Goal: Information Seeking & Learning: Compare options

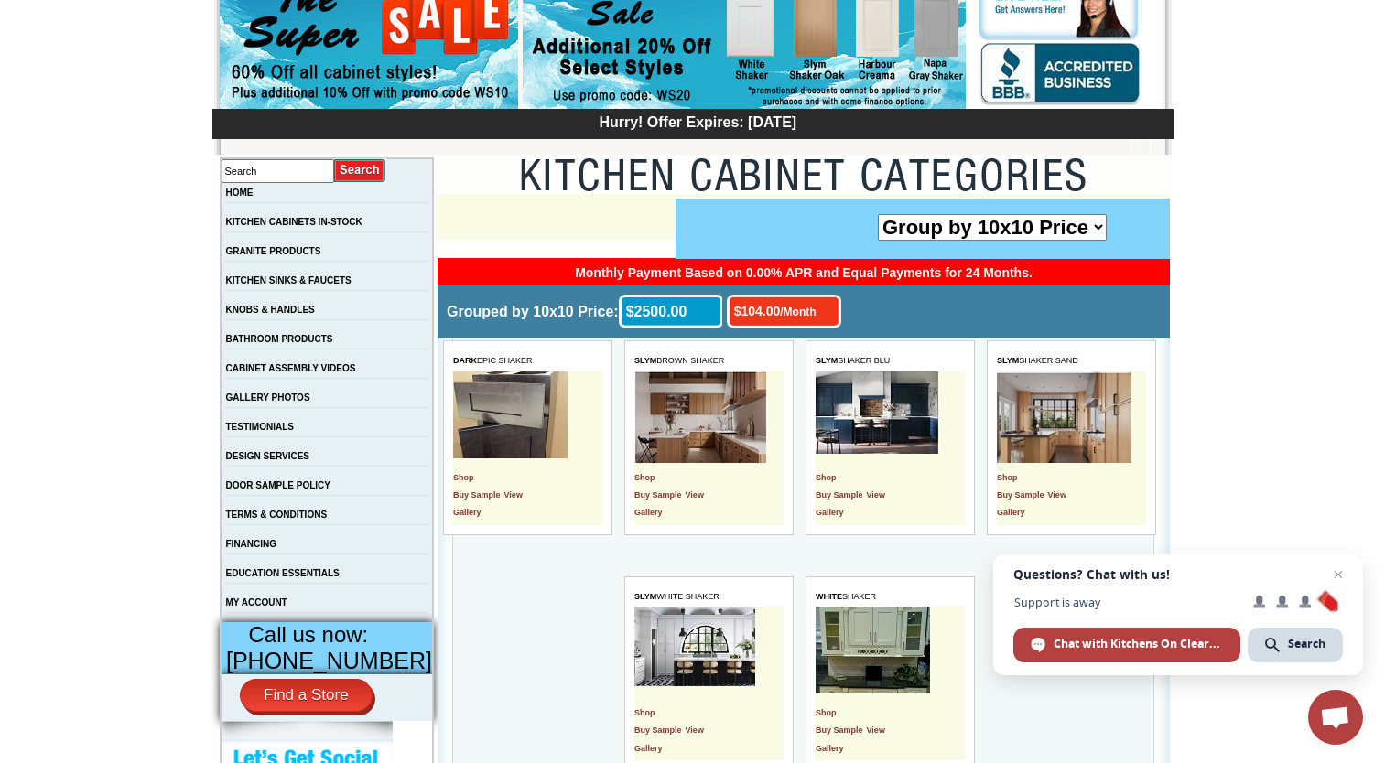
scroll to position [183, 0]
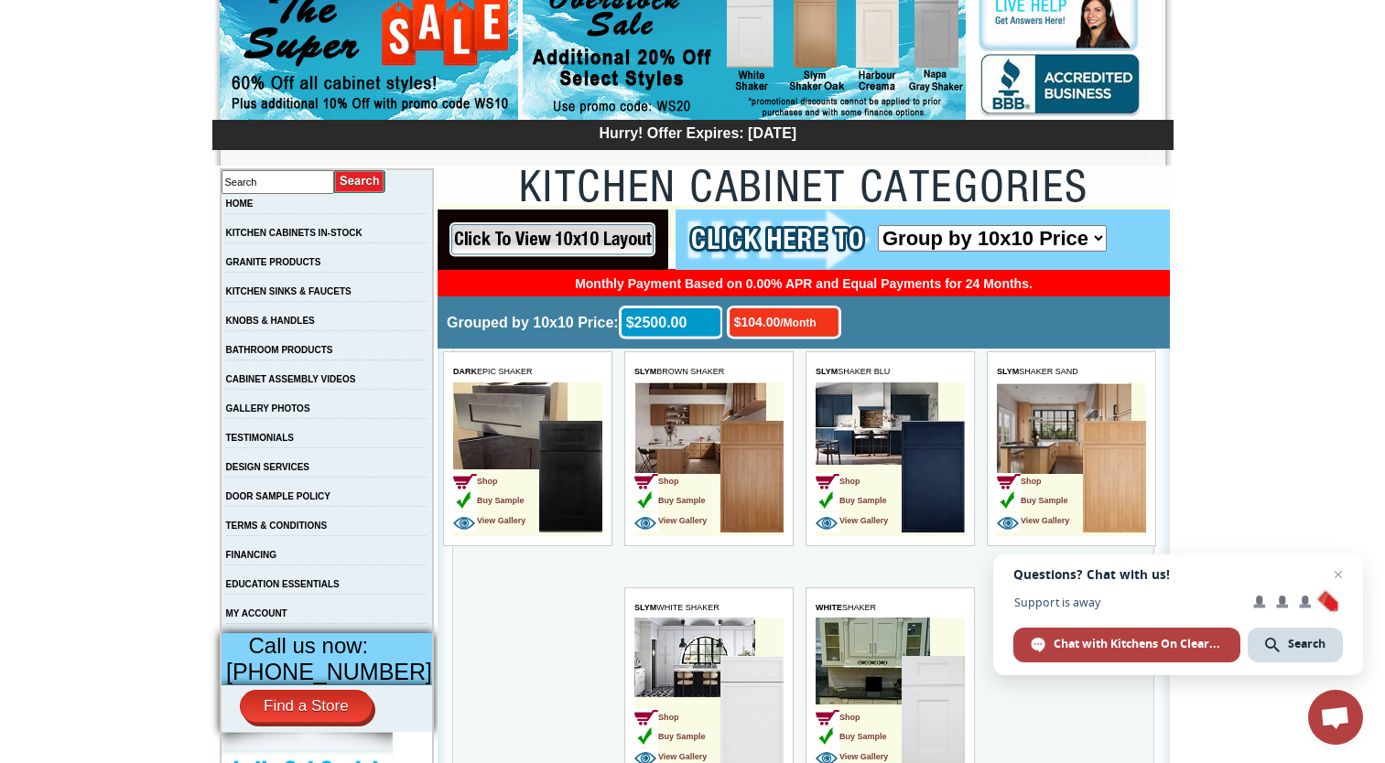
click at [381, 227] on td "KITCHEN CABINETS IN-STOCK" at bounding box center [327, 237] width 213 height 29
click at [362, 238] on link "KITCHEN CABINETS IN-STOCK" at bounding box center [294, 233] width 136 height 10
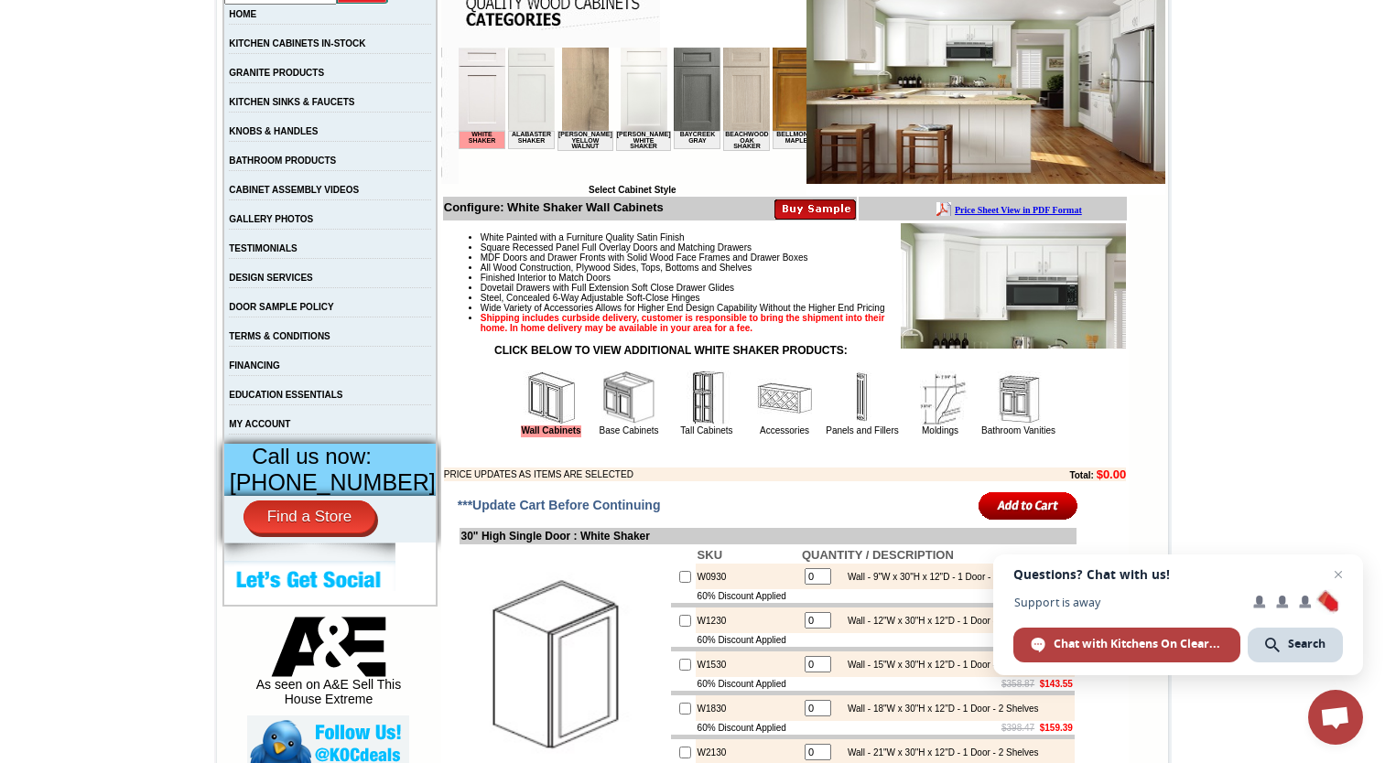
scroll to position [441, 0]
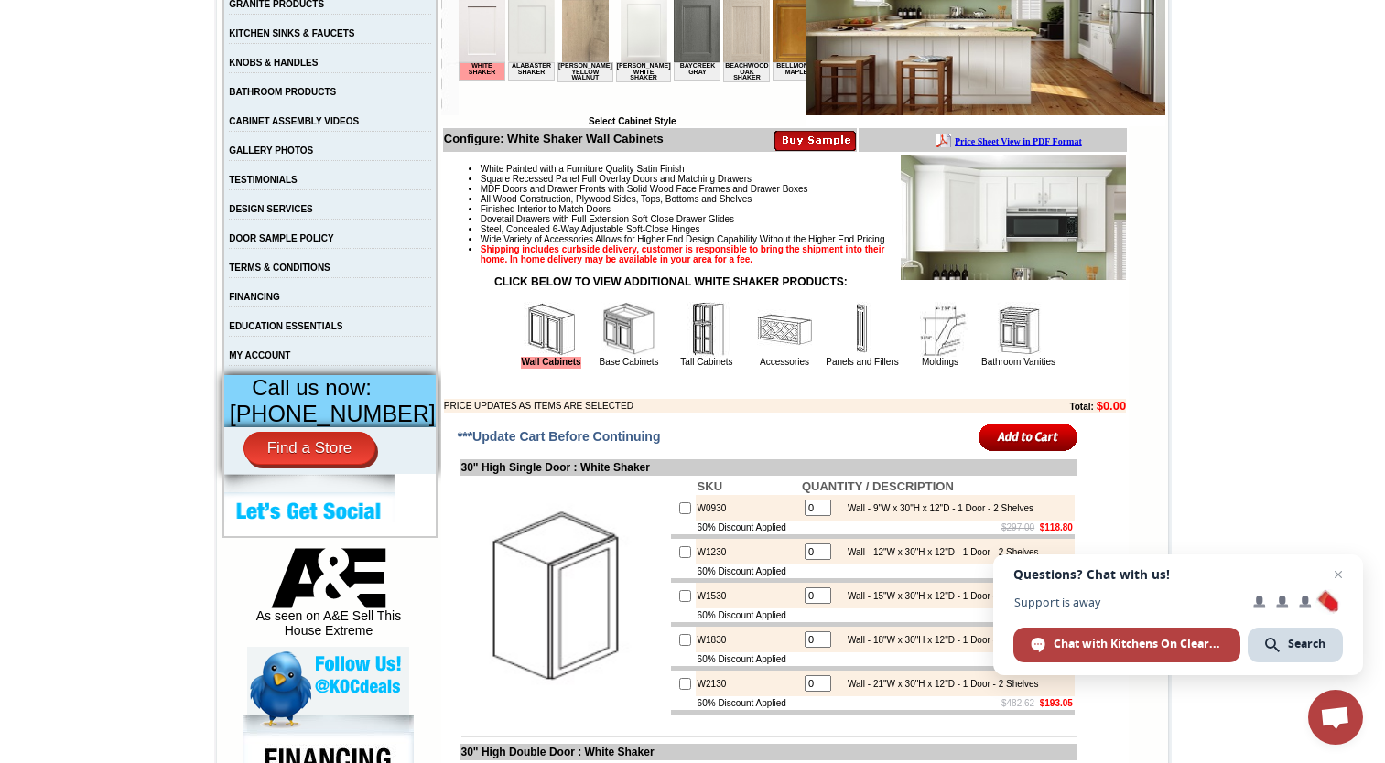
click at [601, 352] on img at bounding box center [628, 329] width 55 height 55
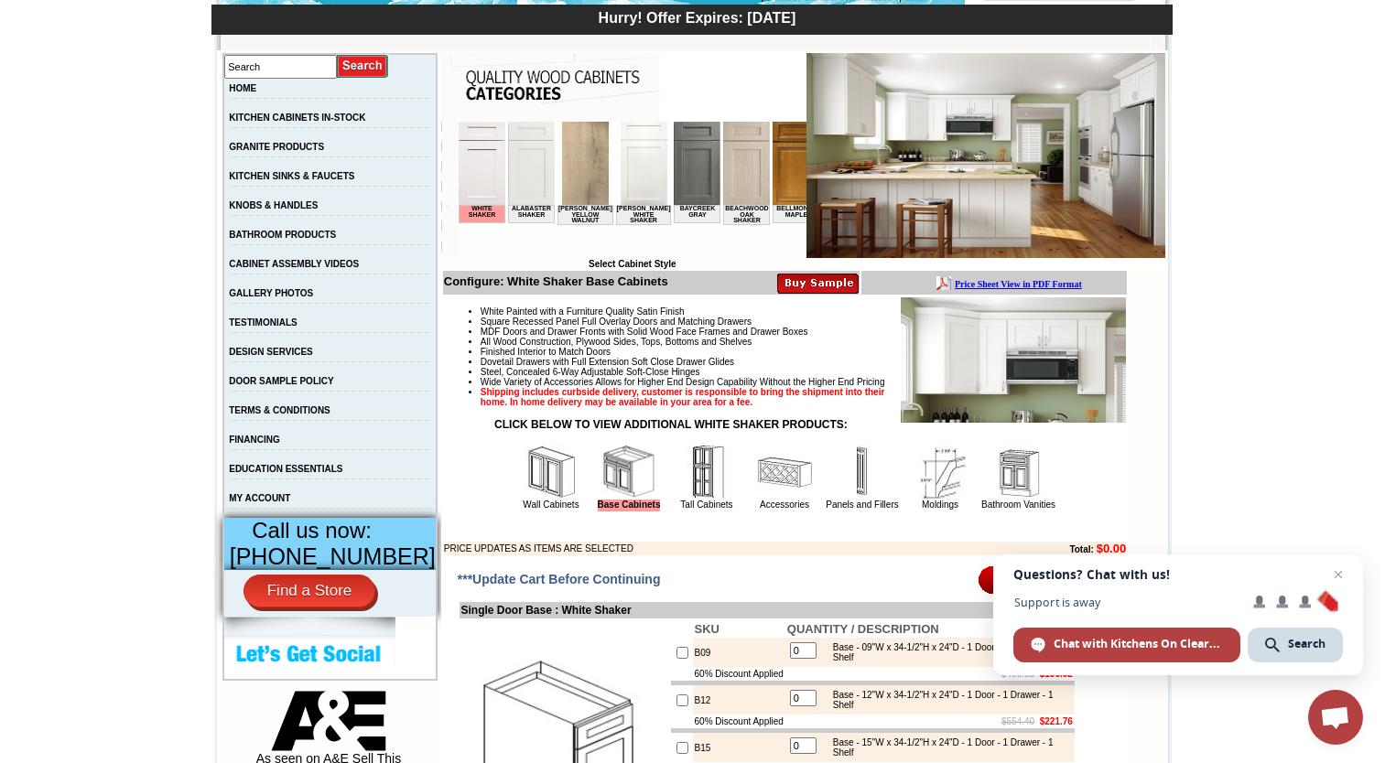
scroll to position [275, 0]
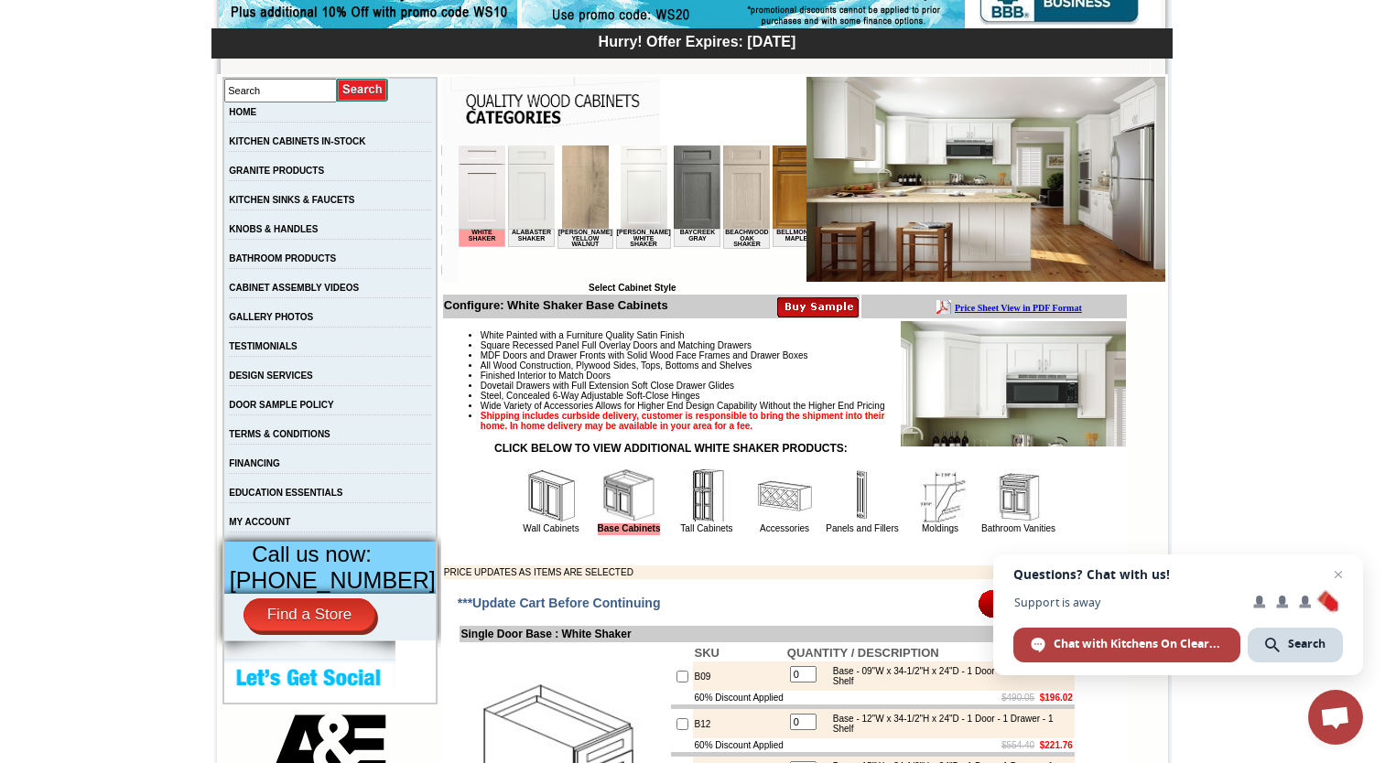
click at [532, 204] on img at bounding box center [530, 187] width 47 height 83
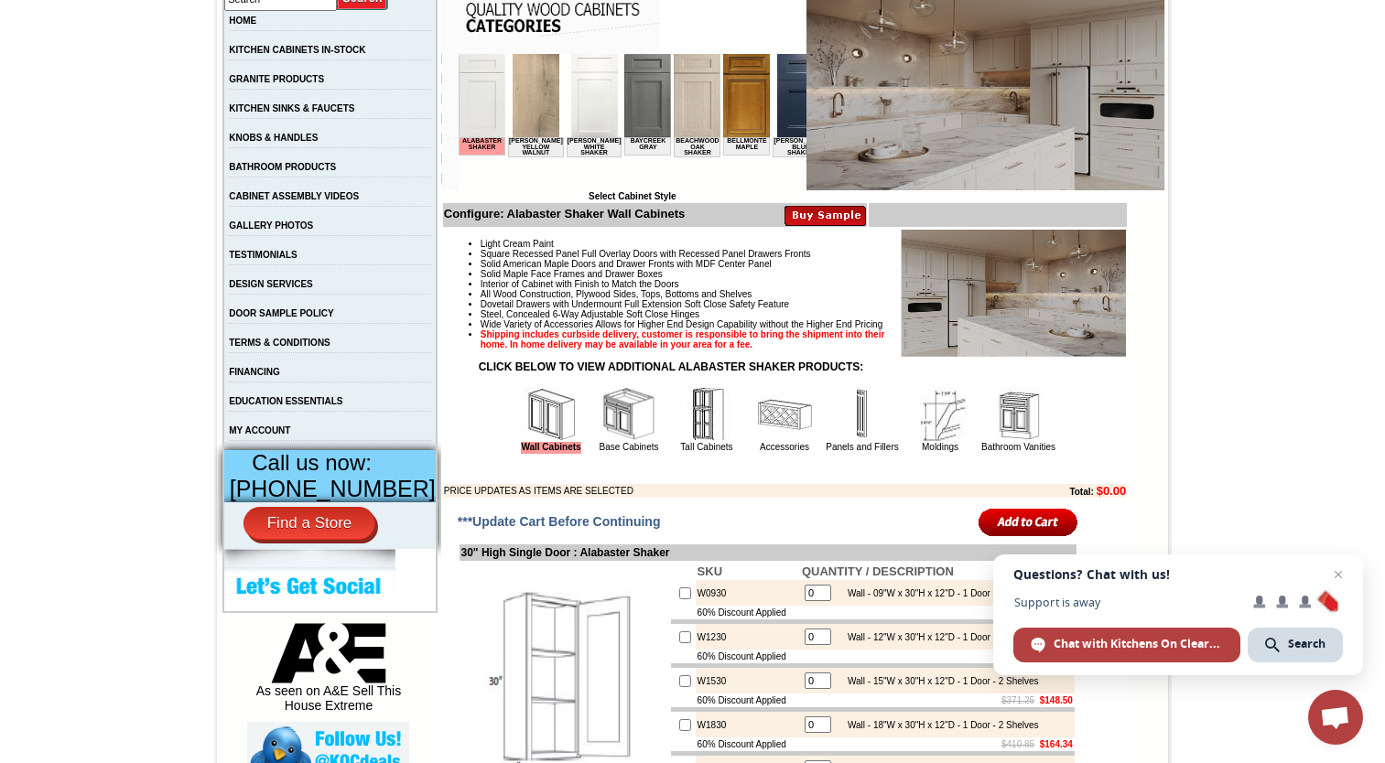
scroll to position [458, 0]
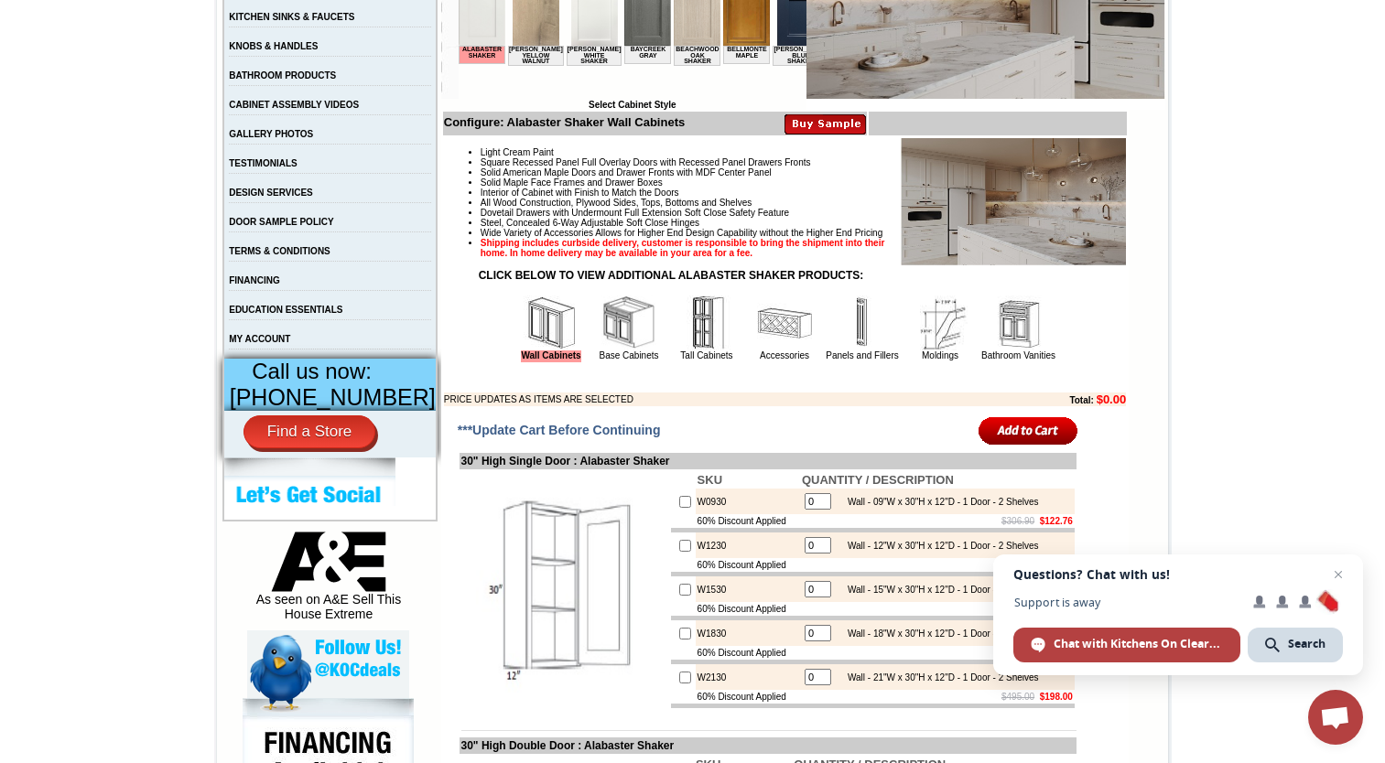
click at [633, 340] on img at bounding box center [628, 323] width 55 height 55
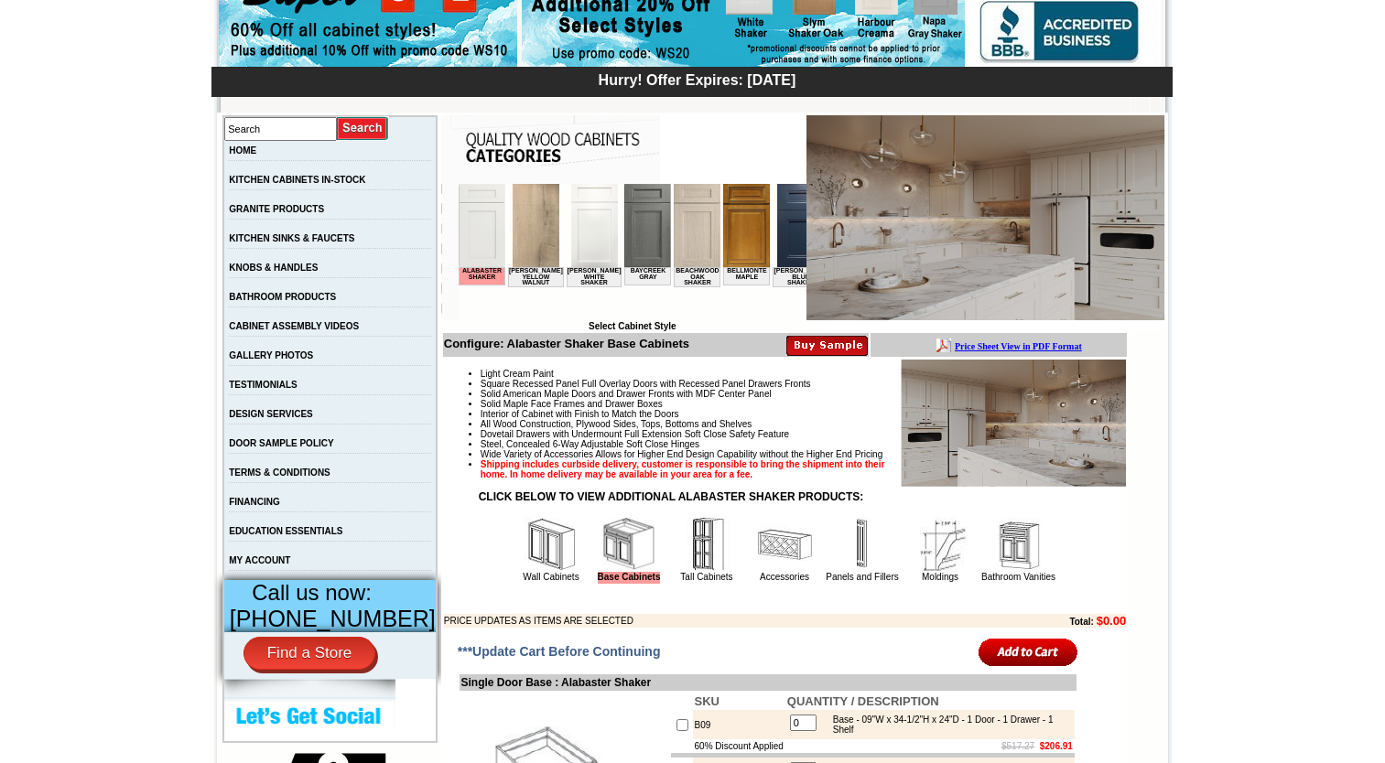
scroll to position [366, 0]
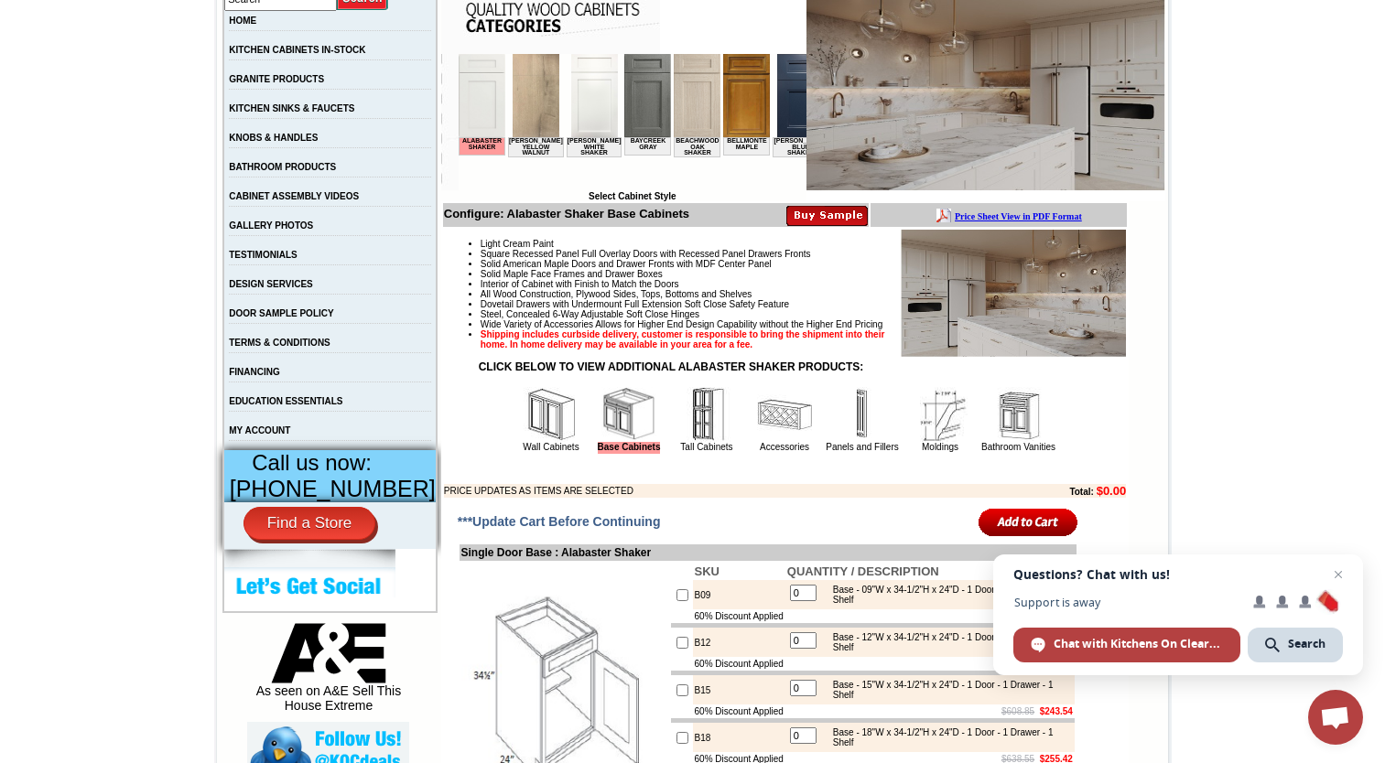
click at [685, 442] on img at bounding box center [706, 414] width 55 height 55
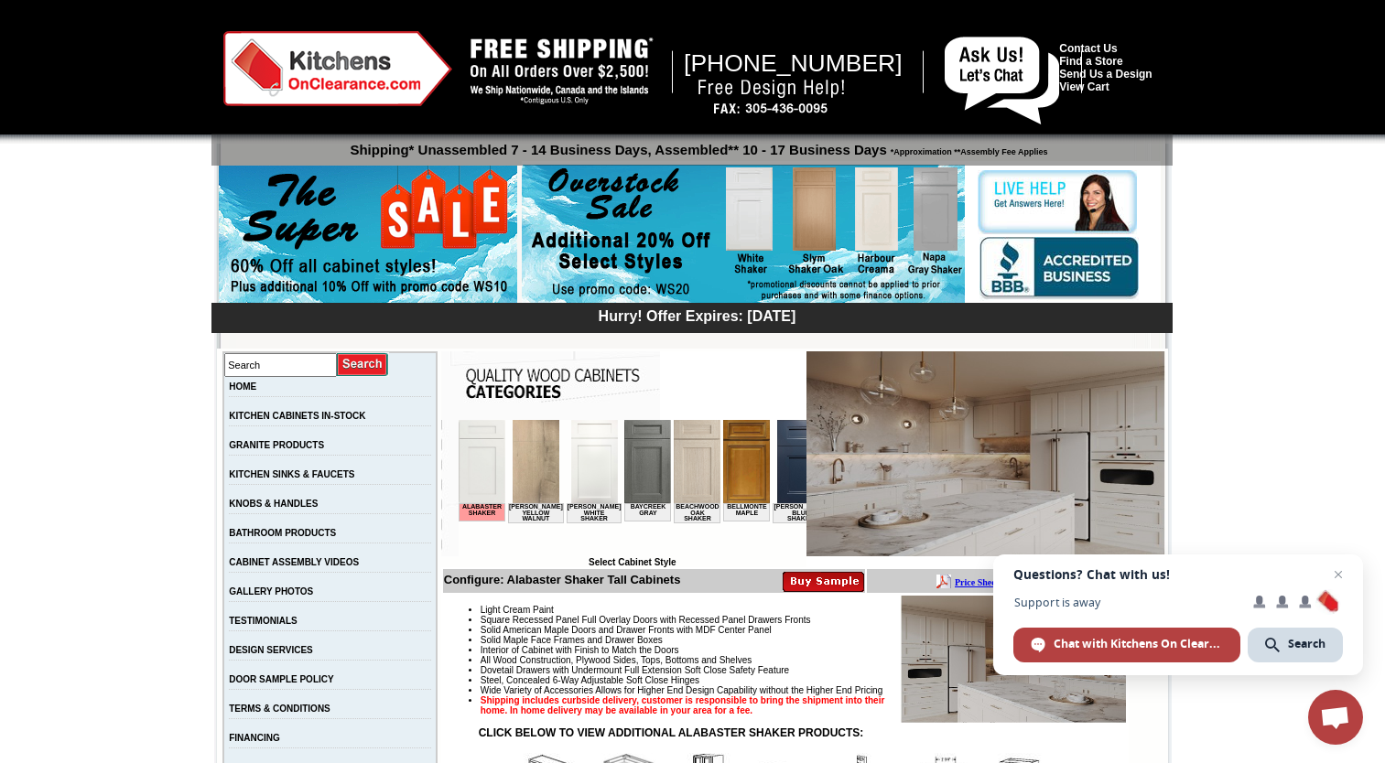
click at [697, 468] on img at bounding box center [696, 461] width 47 height 83
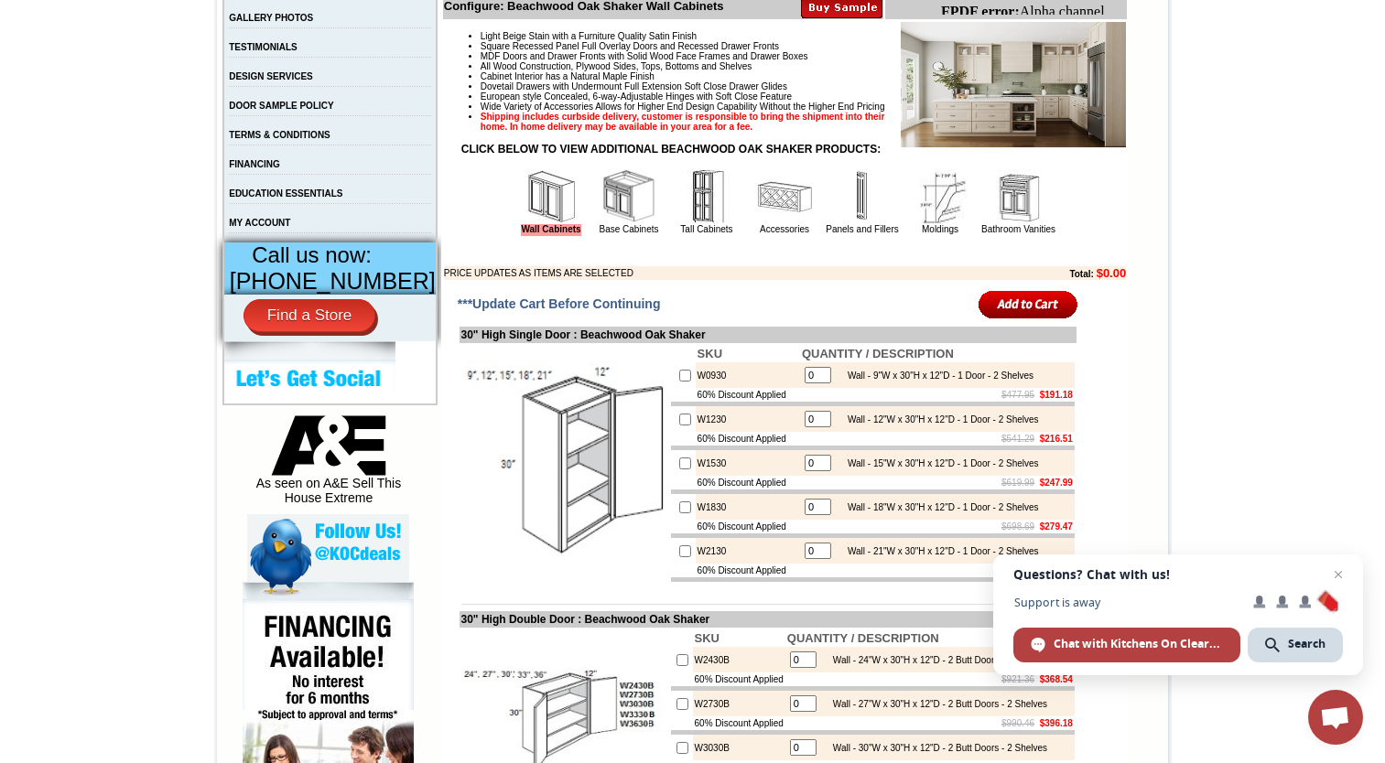
scroll to position [641, 0]
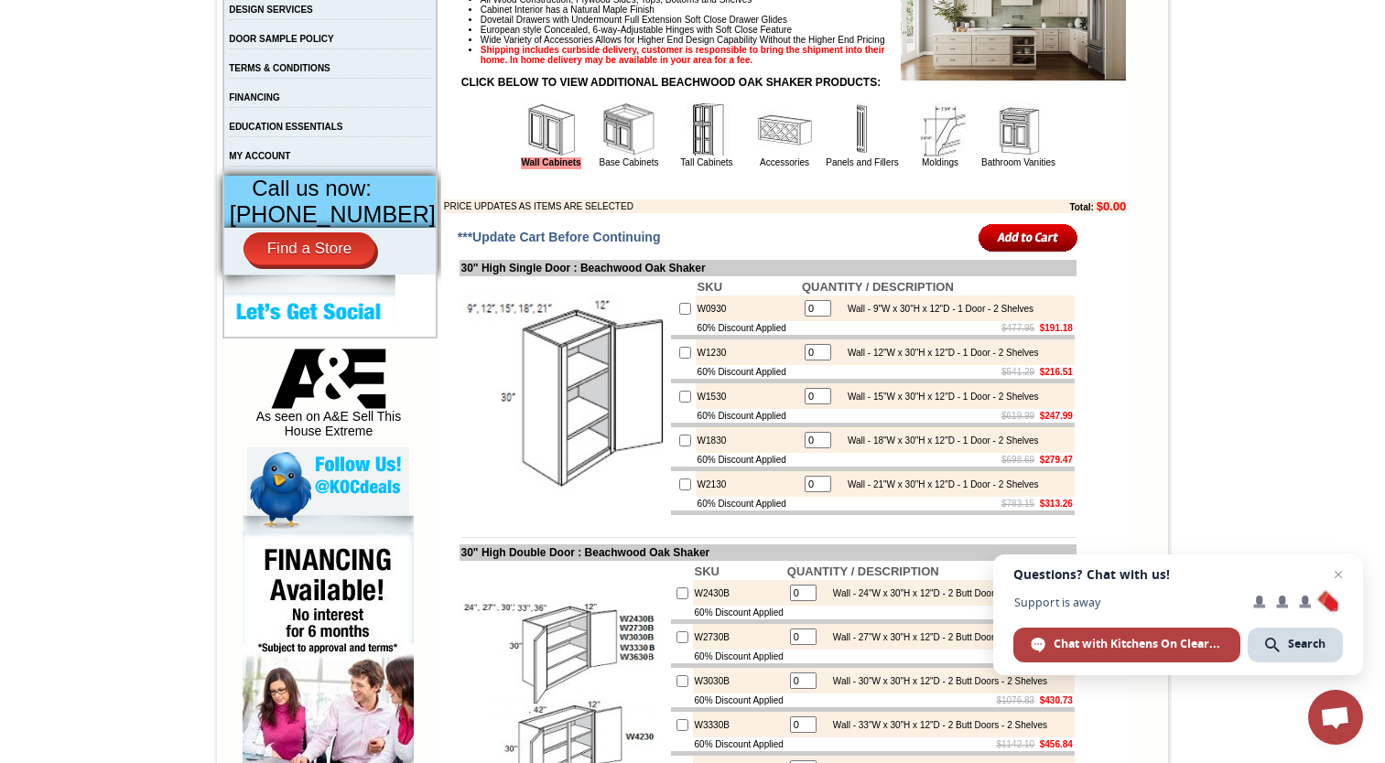
click at [601, 154] on img at bounding box center [628, 129] width 55 height 55
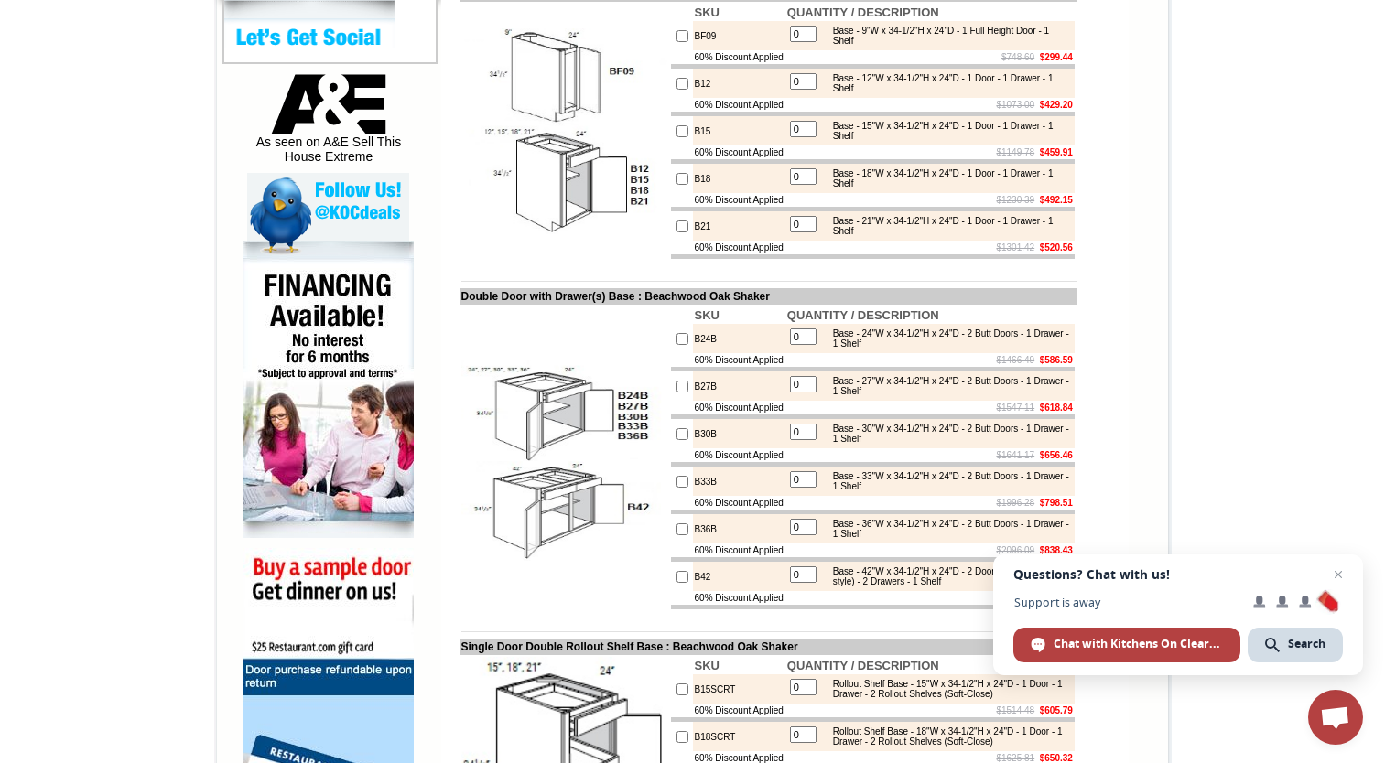
scroll to position [549, 0]
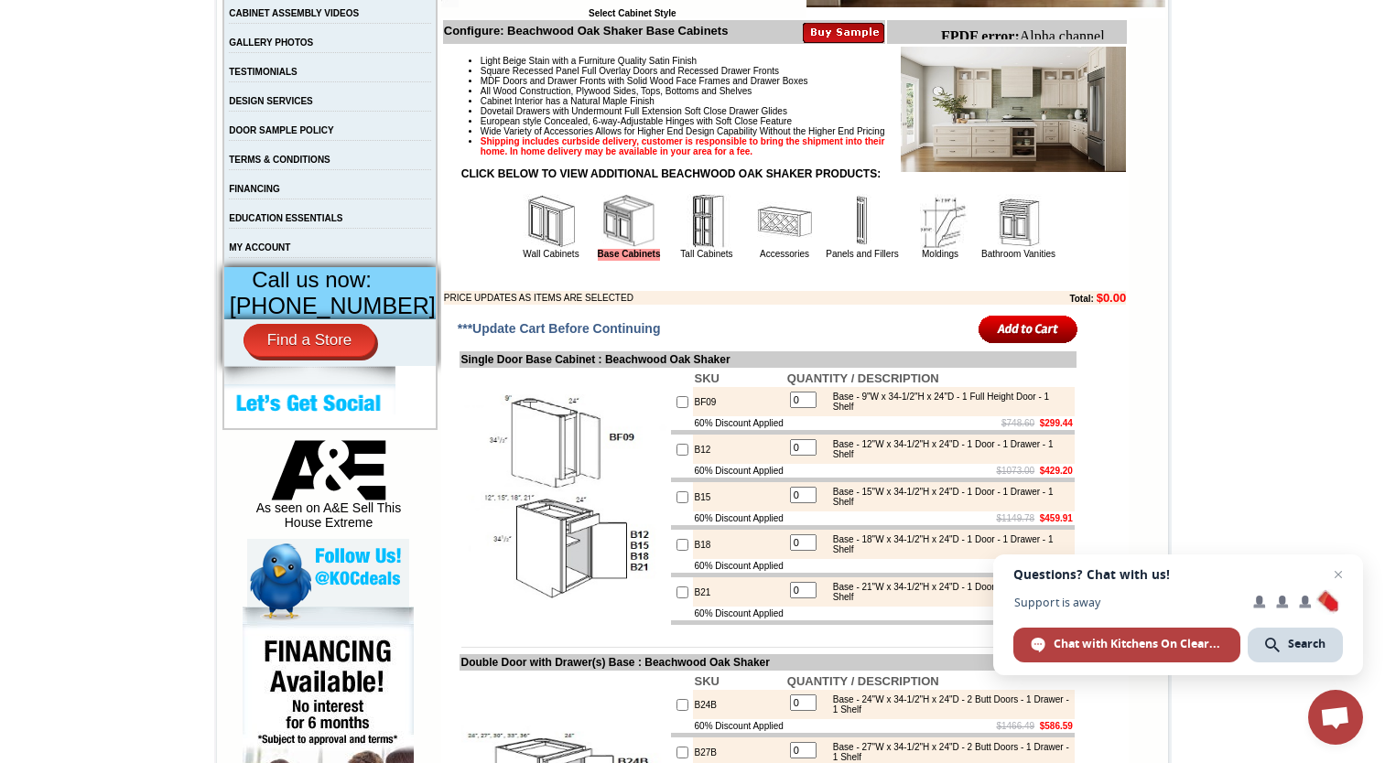
click at [702, 249] on img at bounding box center [706, 221] width 55 height 55
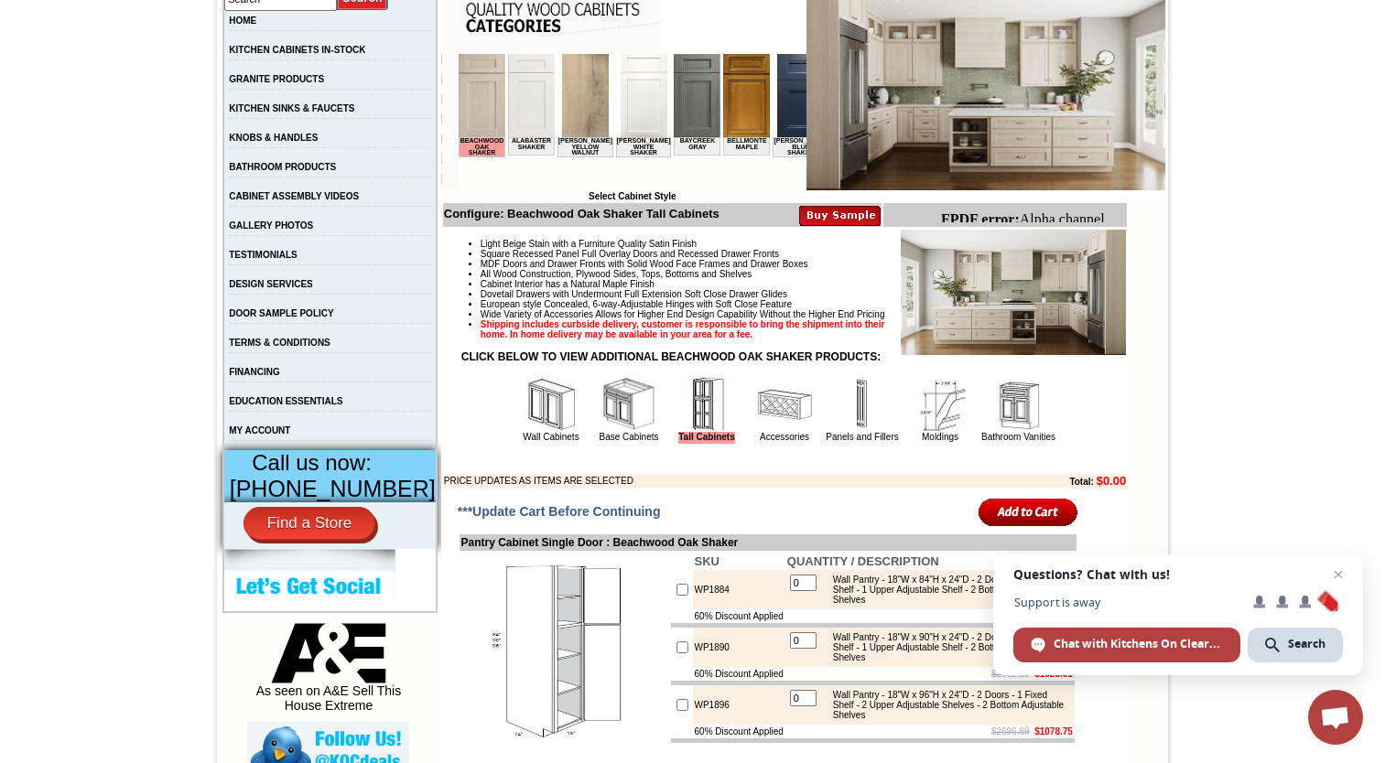
click at [779, 110] on img at bounding box center [799, 95] width 47 height 83
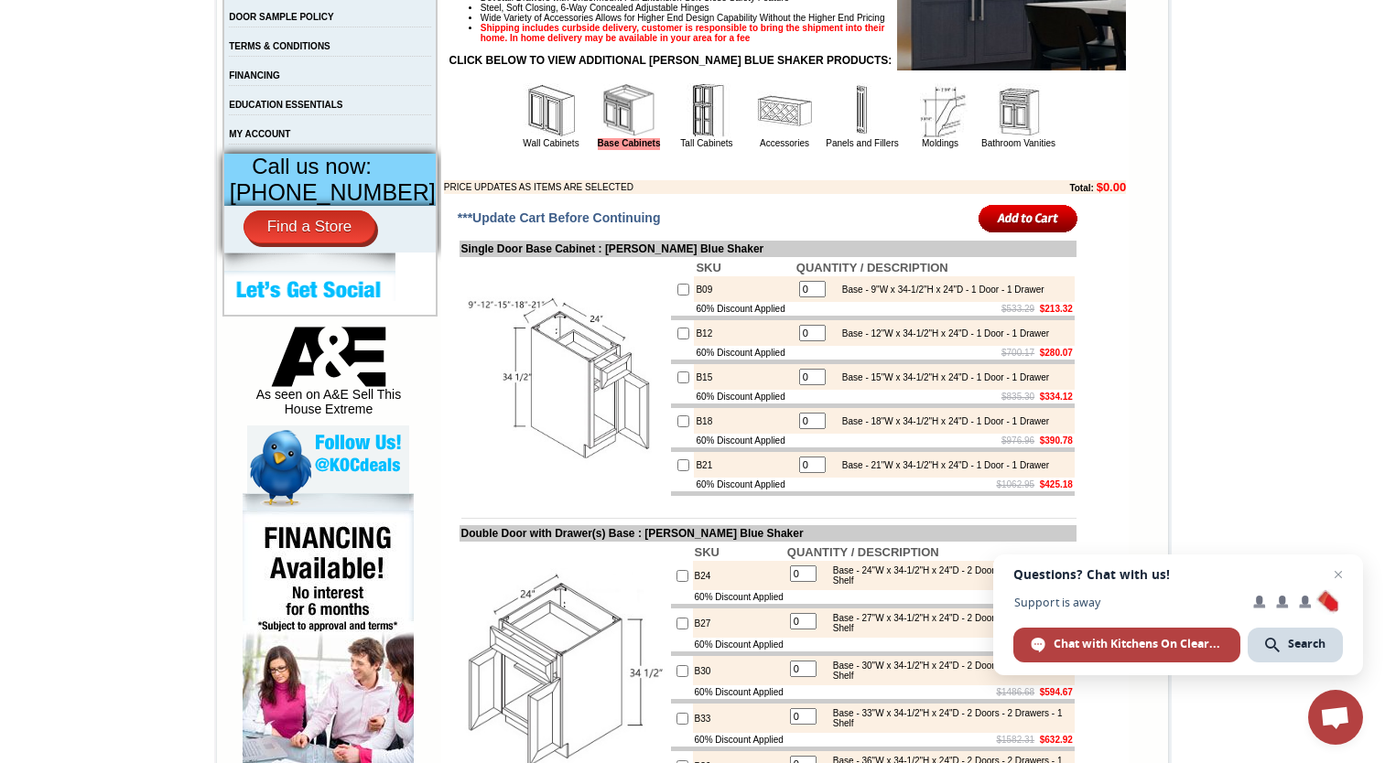
scroll to position [641, 0]
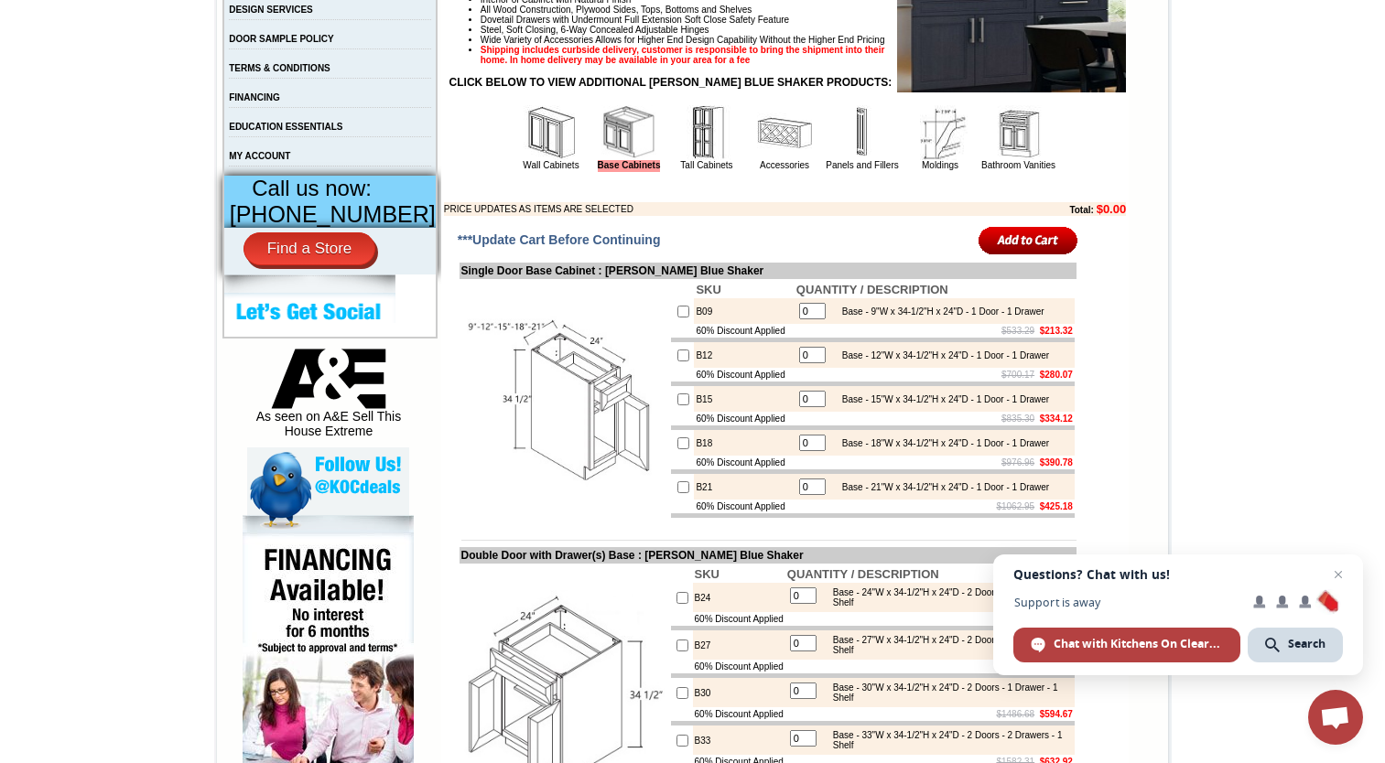
click at [682, 160] on img at bounding box center [706, 132] width 55 height 55
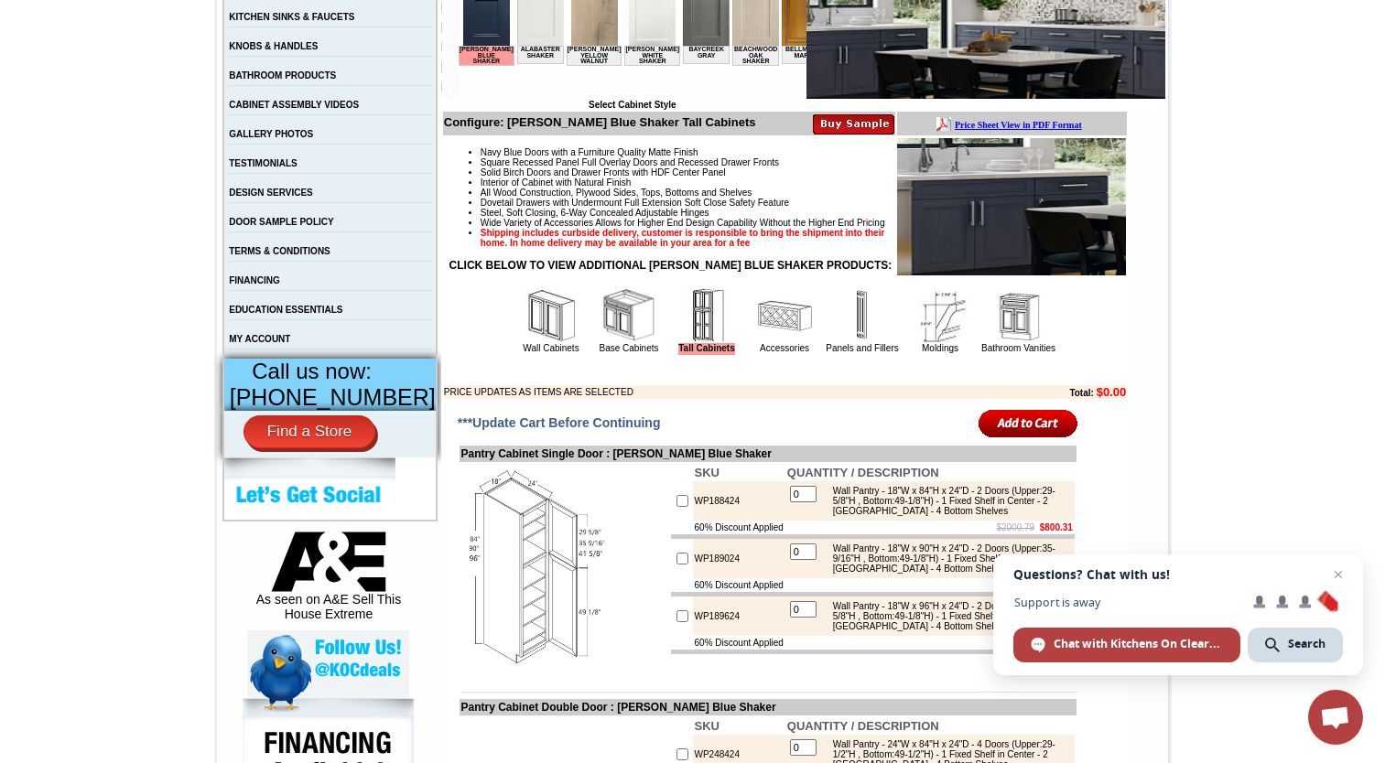
scroll to position [641, 0]
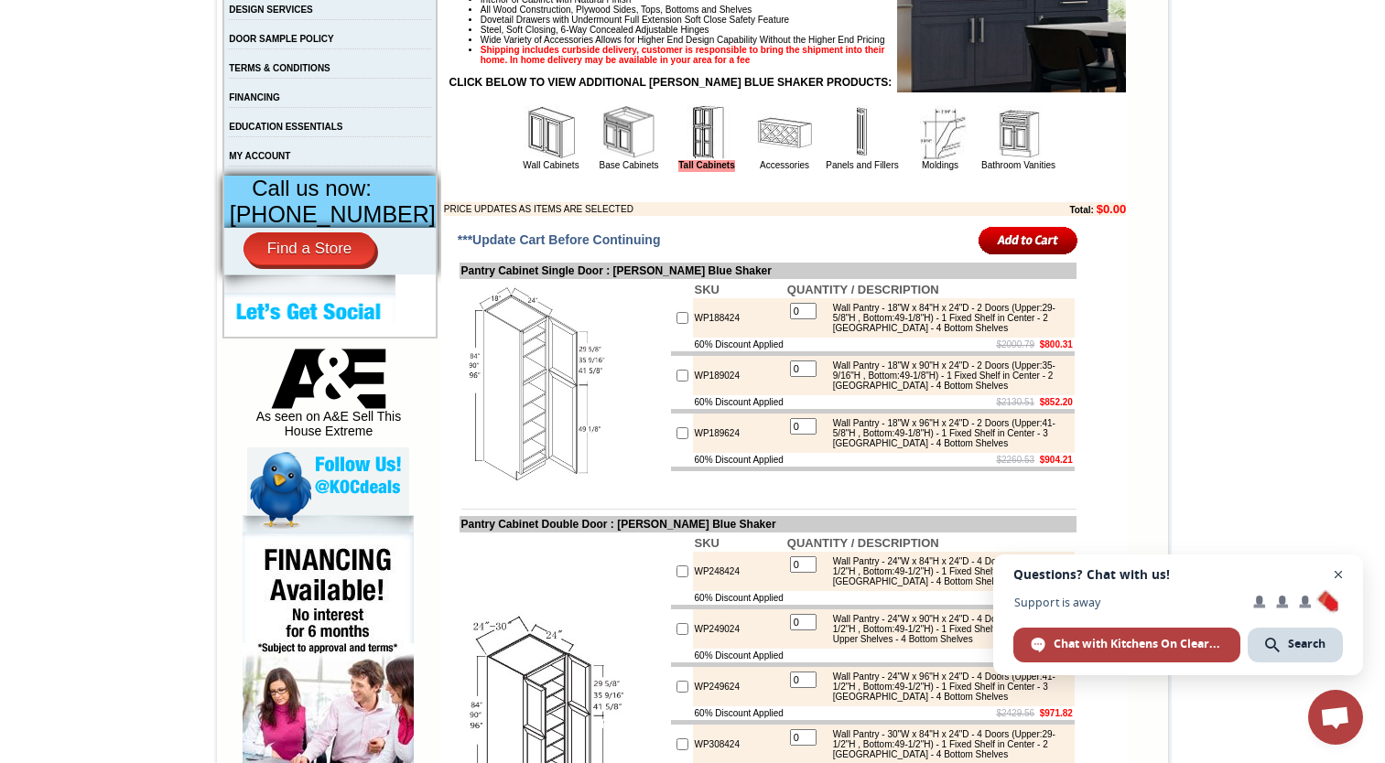
click at [1342, 571] on span "Close chat" at bounding box center [1338, 575] width 23 height 23
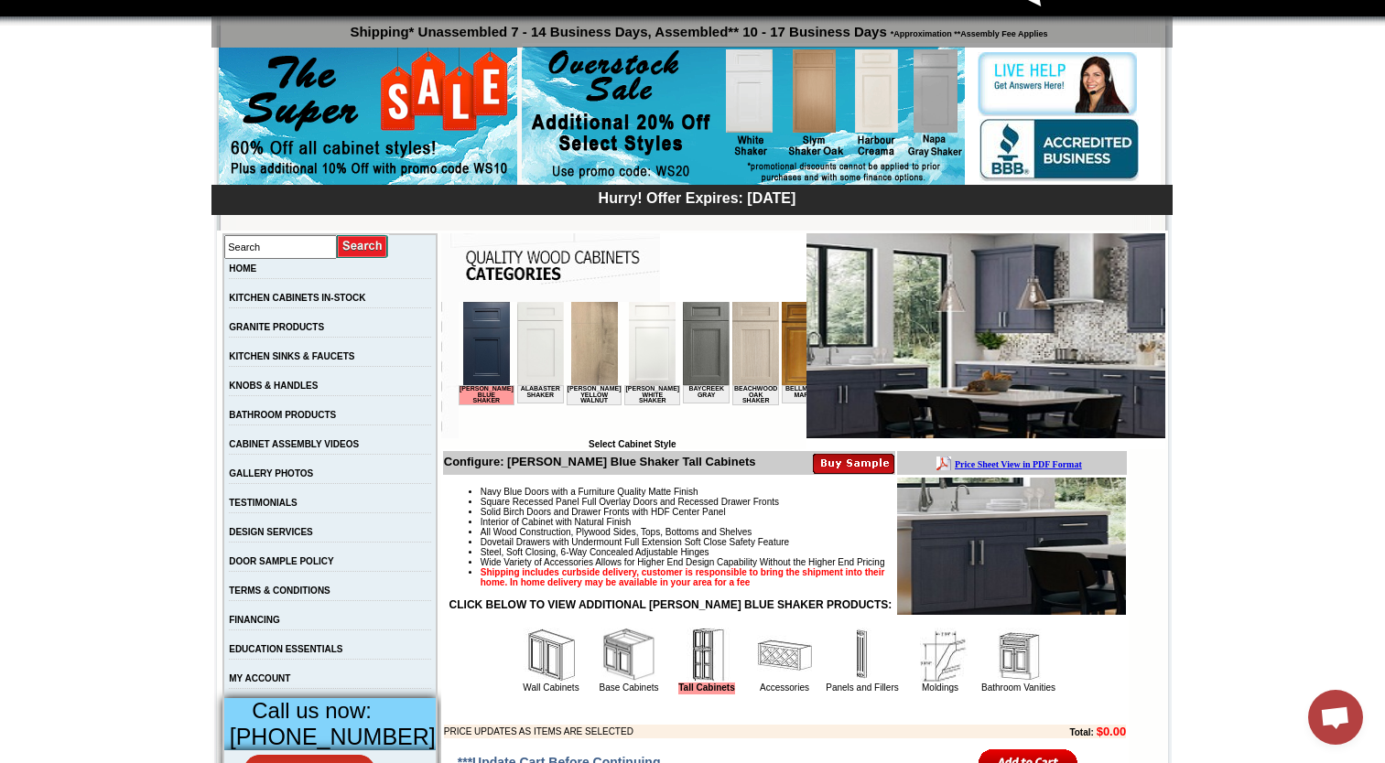
scroll to position [0, 0]
